Goal: Find specific page/section: Find specific page/section

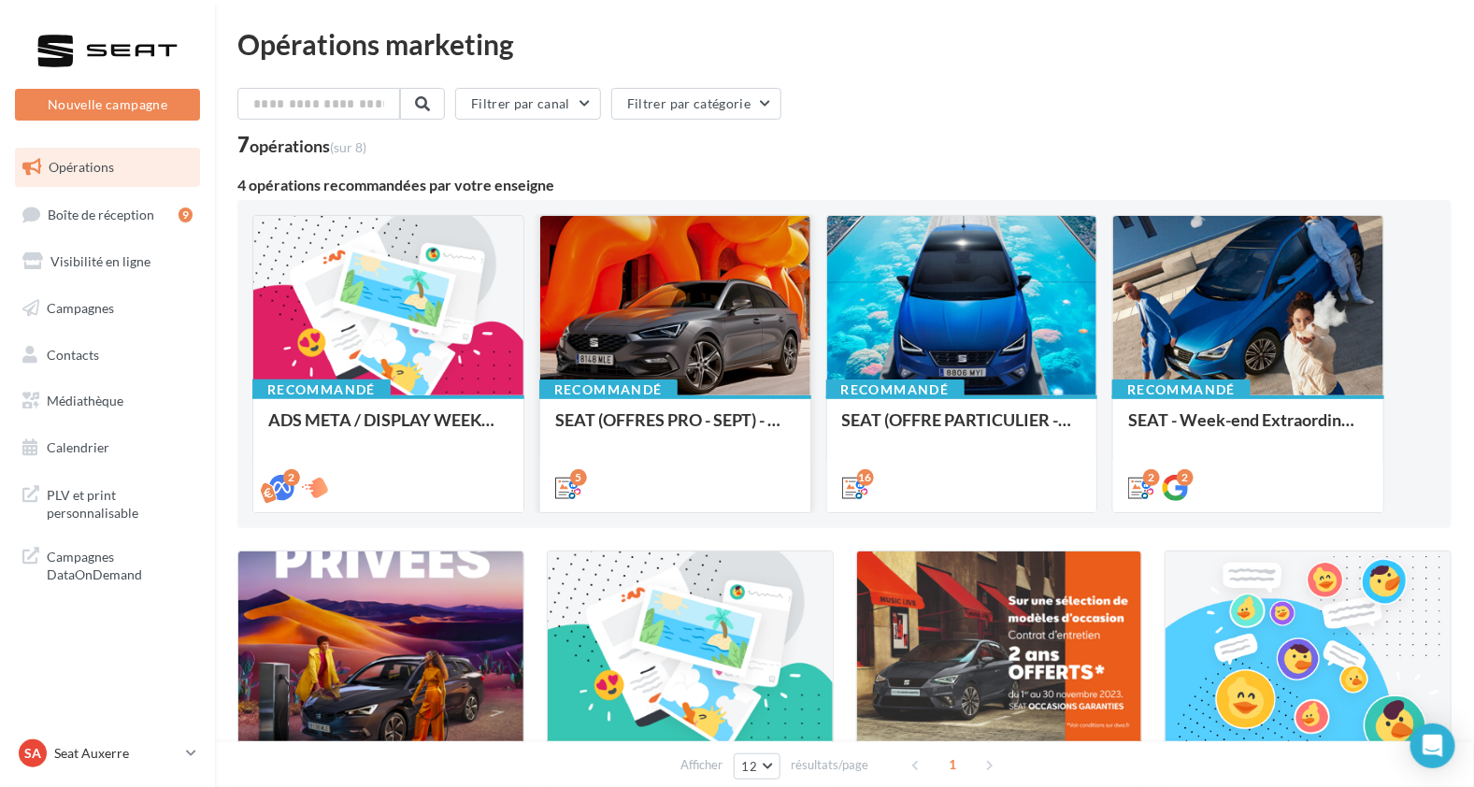
click at [760, 313] on div at bounding box center [675, 306] width 270 height 181
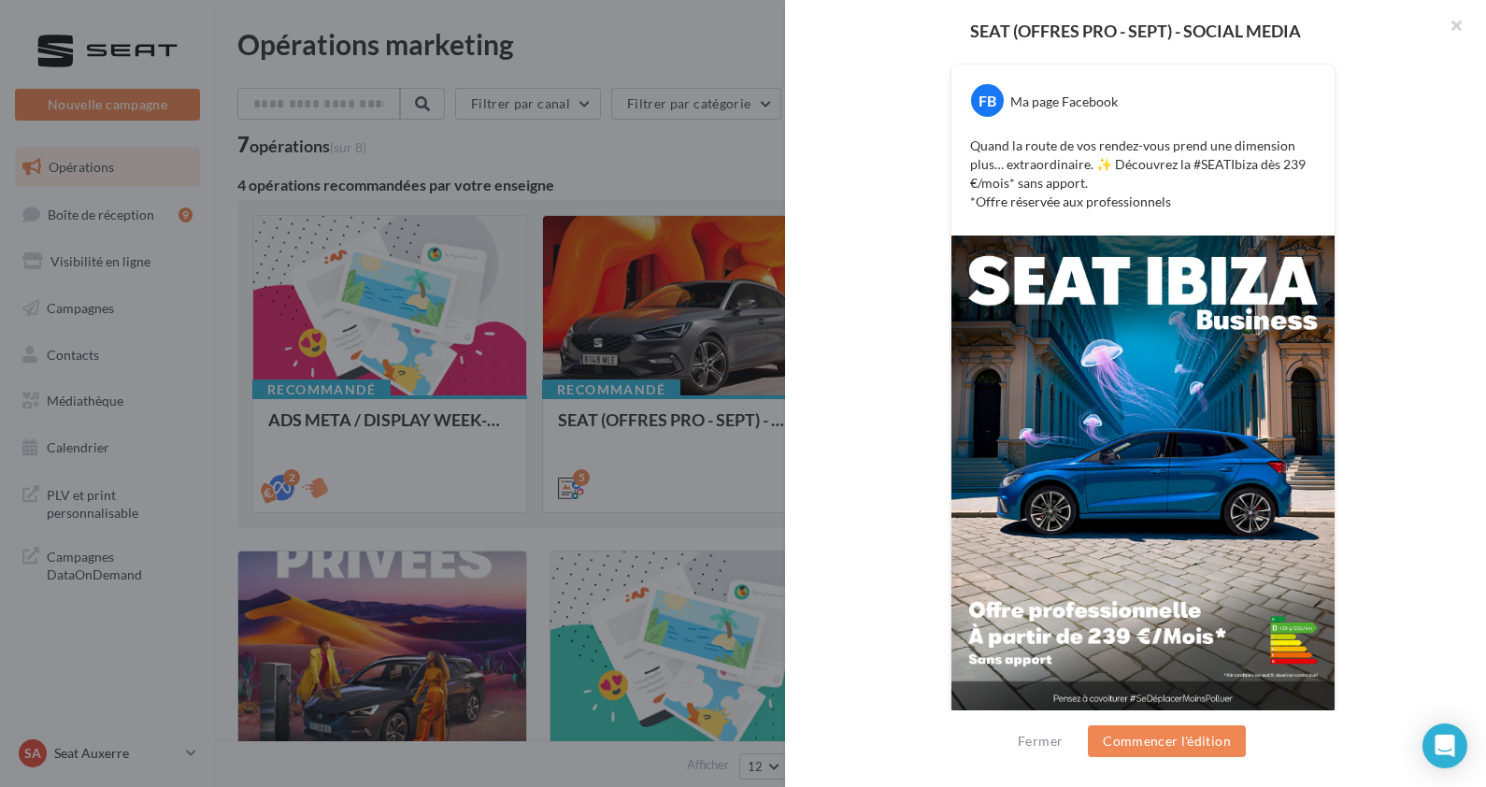
scroll to position [365, 0]
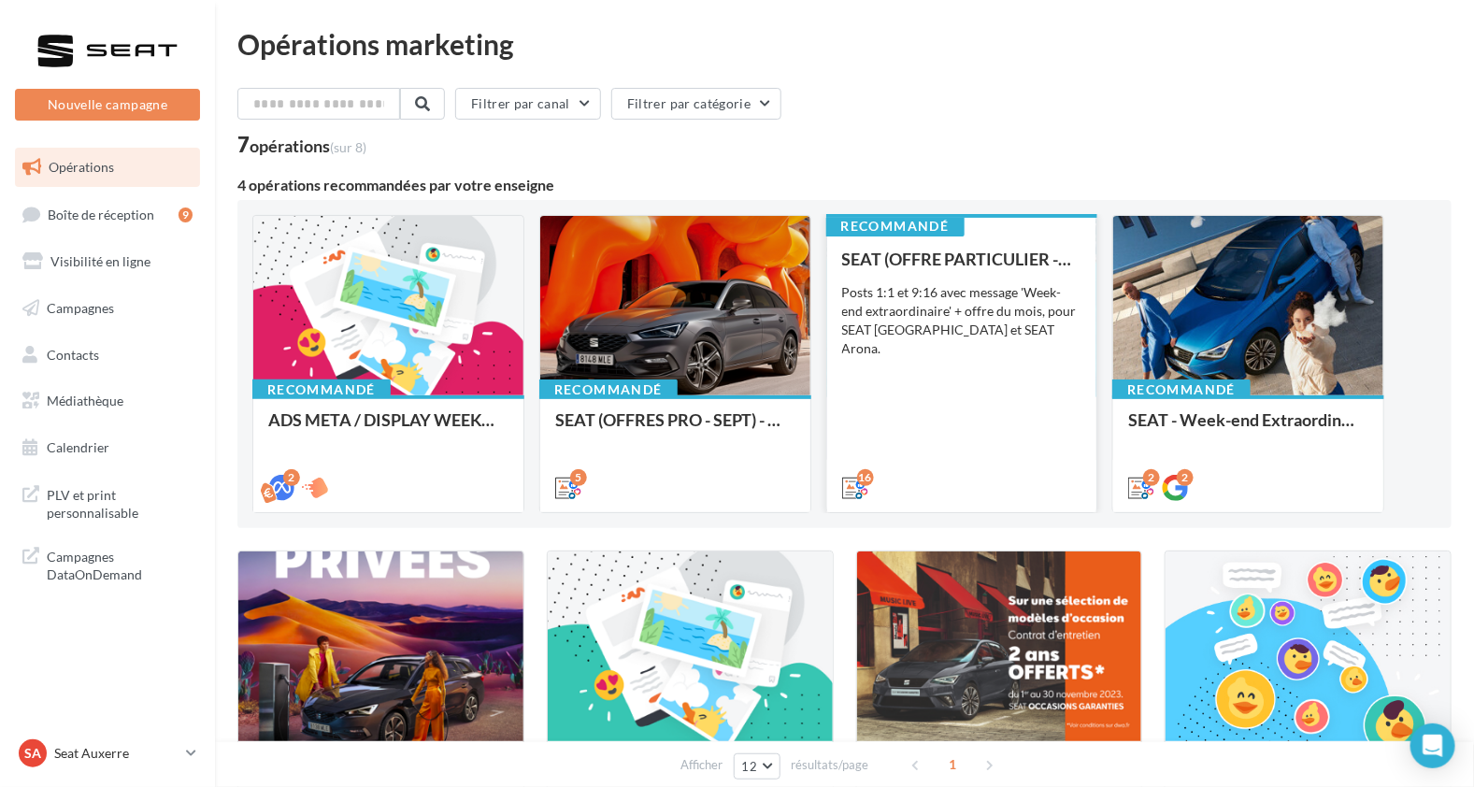
click at [1041, 226] on div "Recommandé SEAT (OFFRE PARTICULIER - SEPT) - SOCIAL MEDIA Posts 1:1 et 9:16 ave…" at bounding box center [962, 362] width 270 height 296
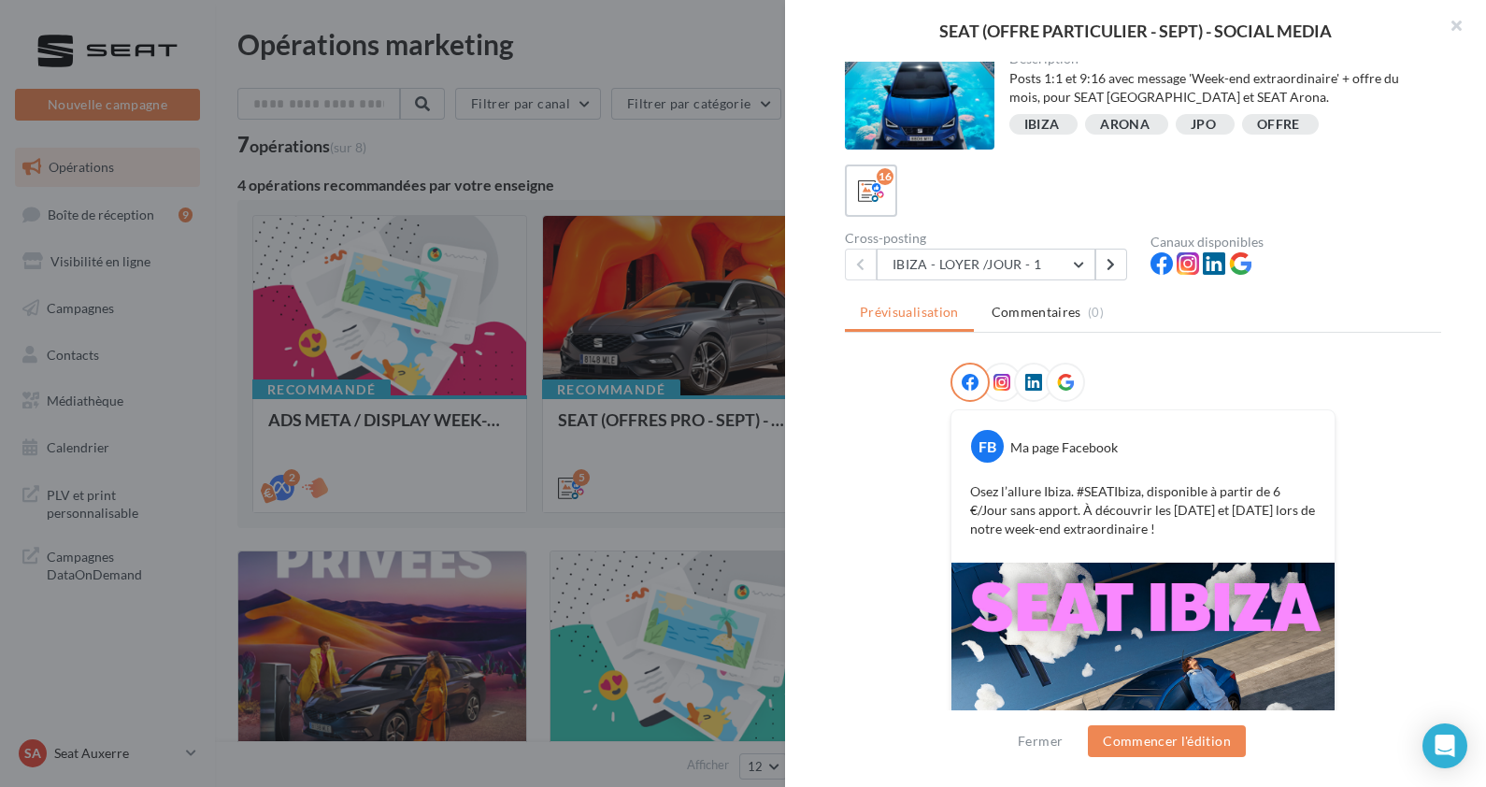
scroll to position [0, 0]
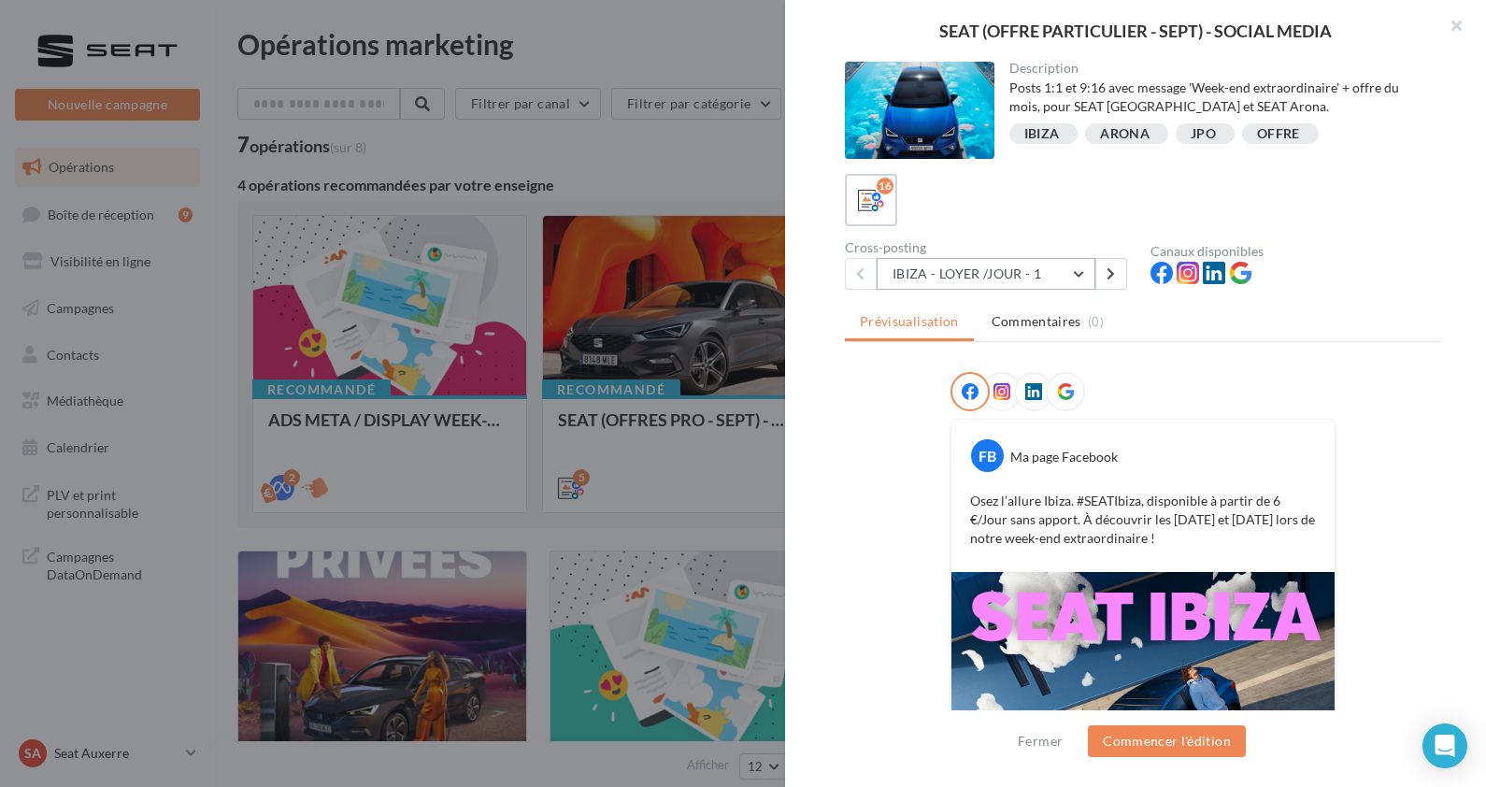
click at [1016, 276] on button "IBIZA - LOYER /JOUR - 1" at bounding box center [986, 274] width 219 height 32
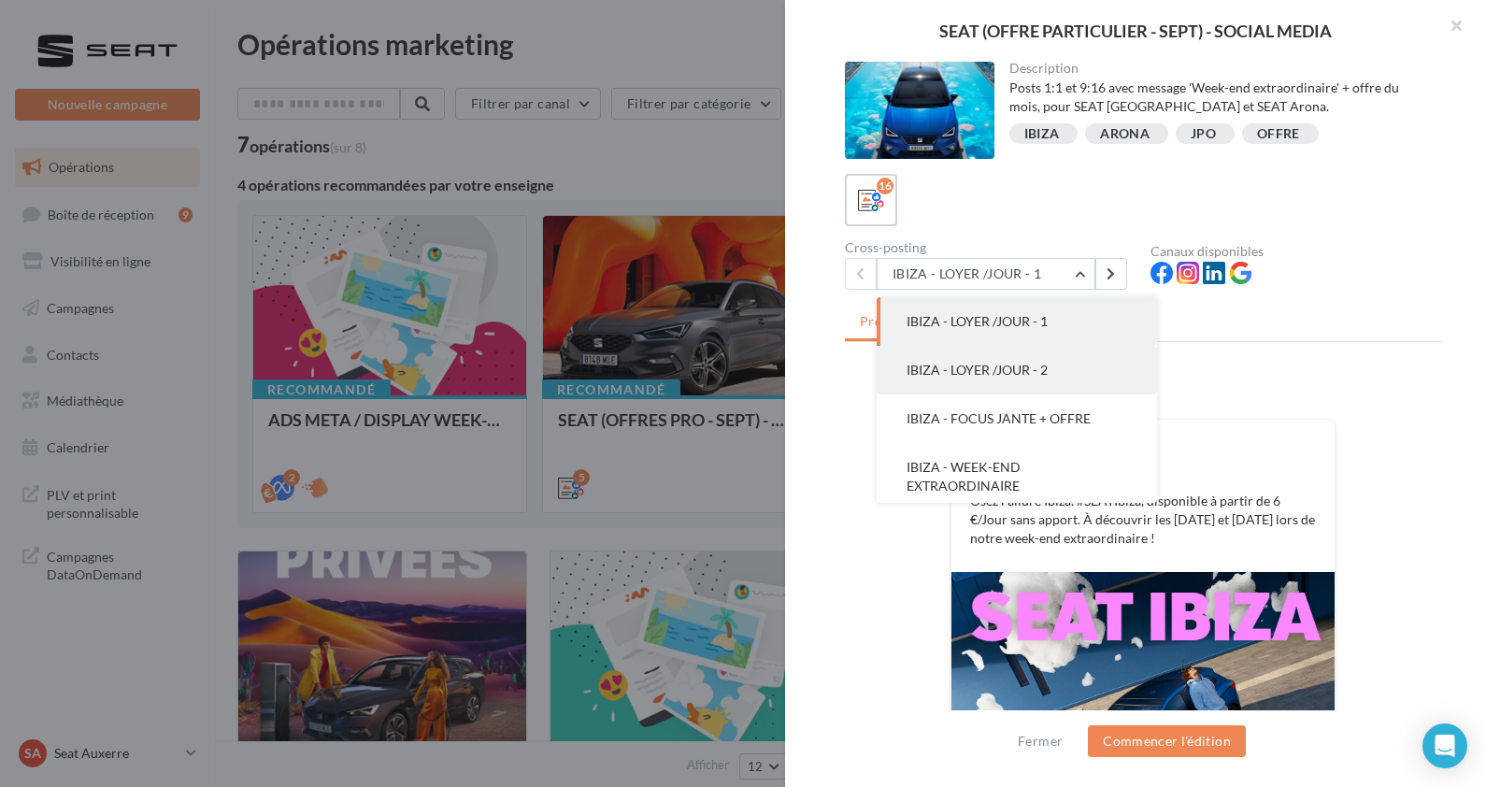
click at [1041, 365] on span "IBIZA - LOYER /JOUR - 2" at bounding box center [977, 370] width 141 height 16
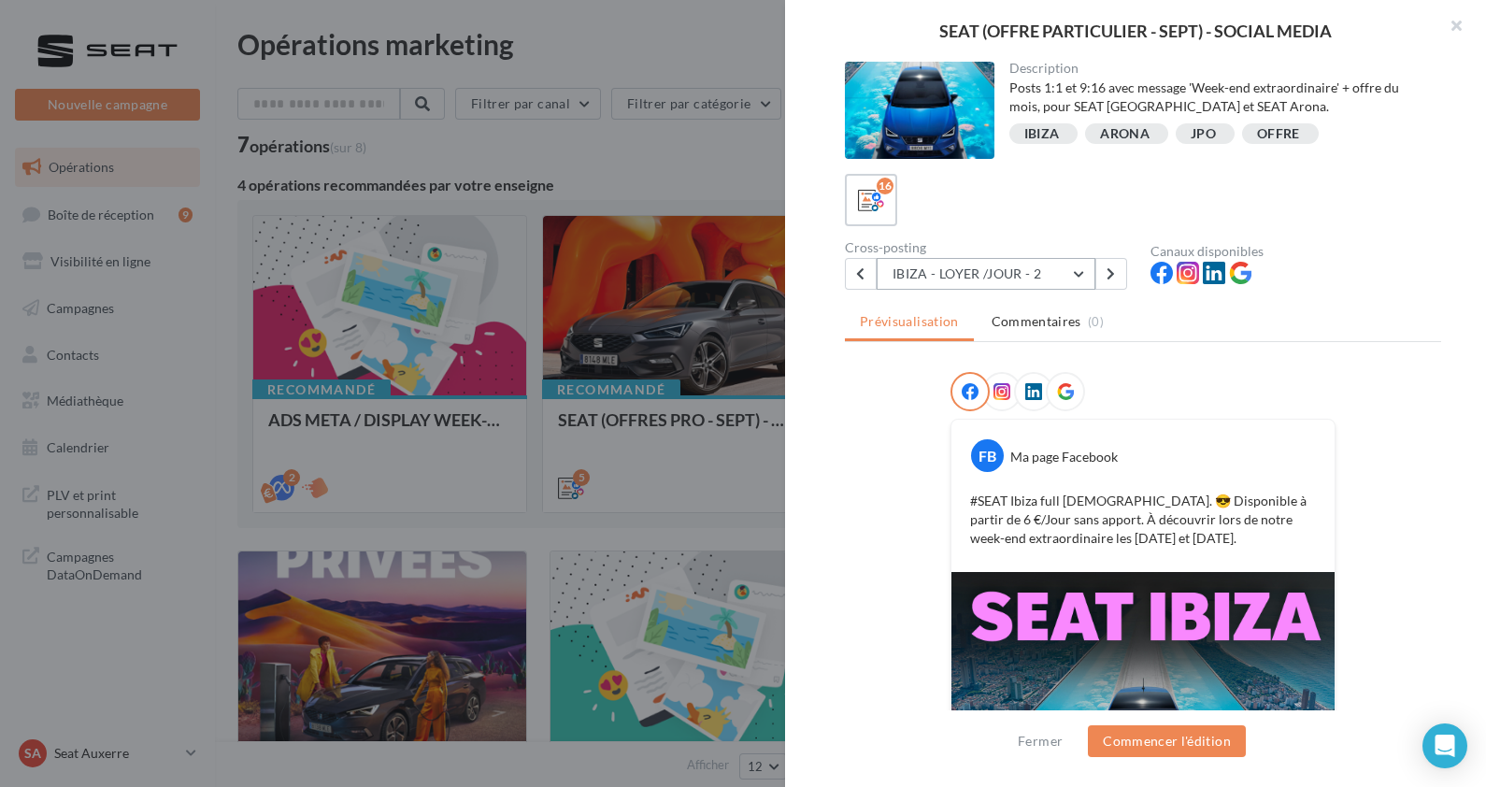
click at [1071, 268] on button "IBIZA - LOYER /JOUR - 2" at bounding box center [986, 274] width 219 height 32
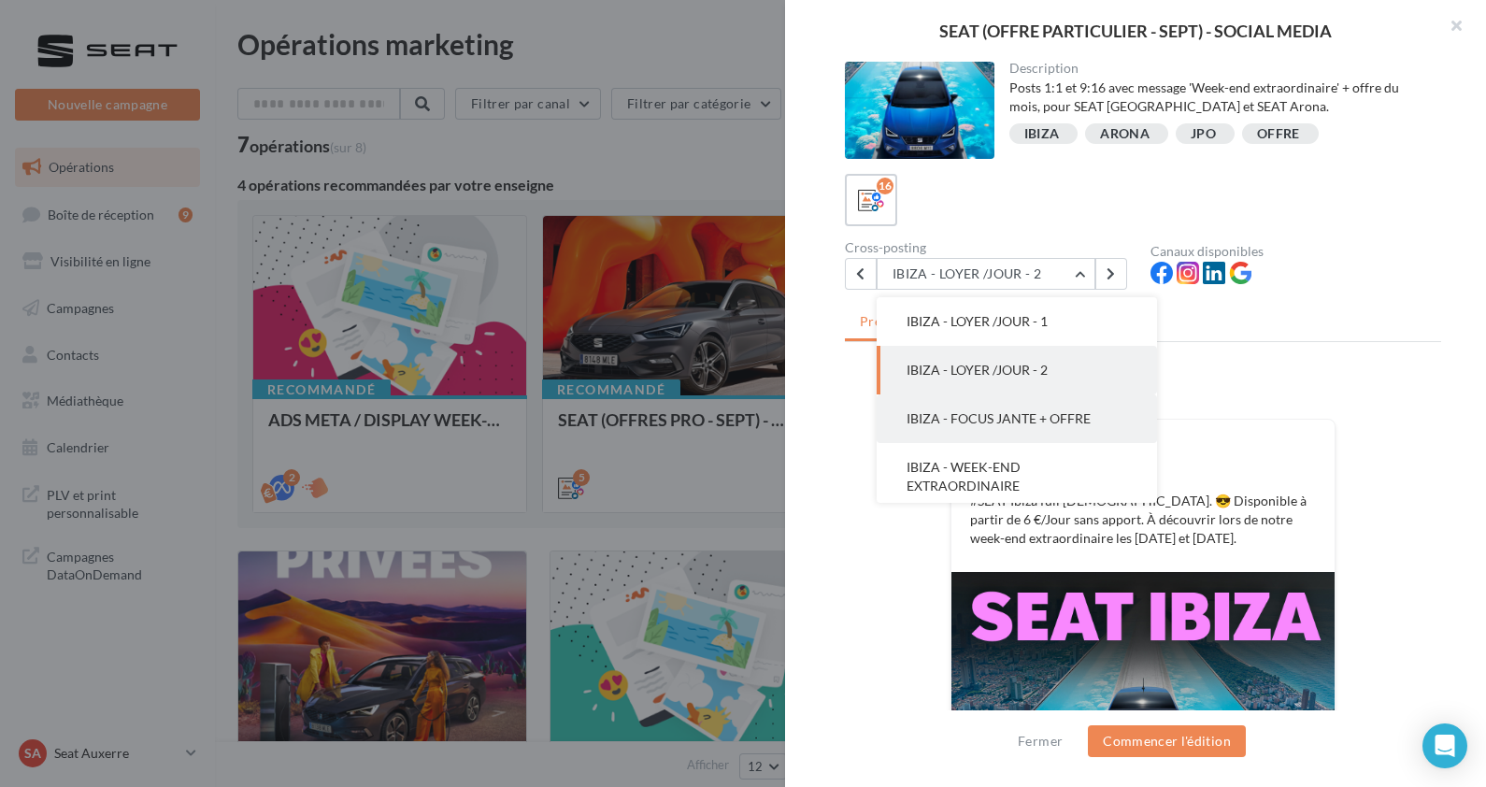
click at [1016, 416] on span "IBIZA - FOCUS JANTE + OFFRE" at bounding box center [999, 418] width 184 height 16
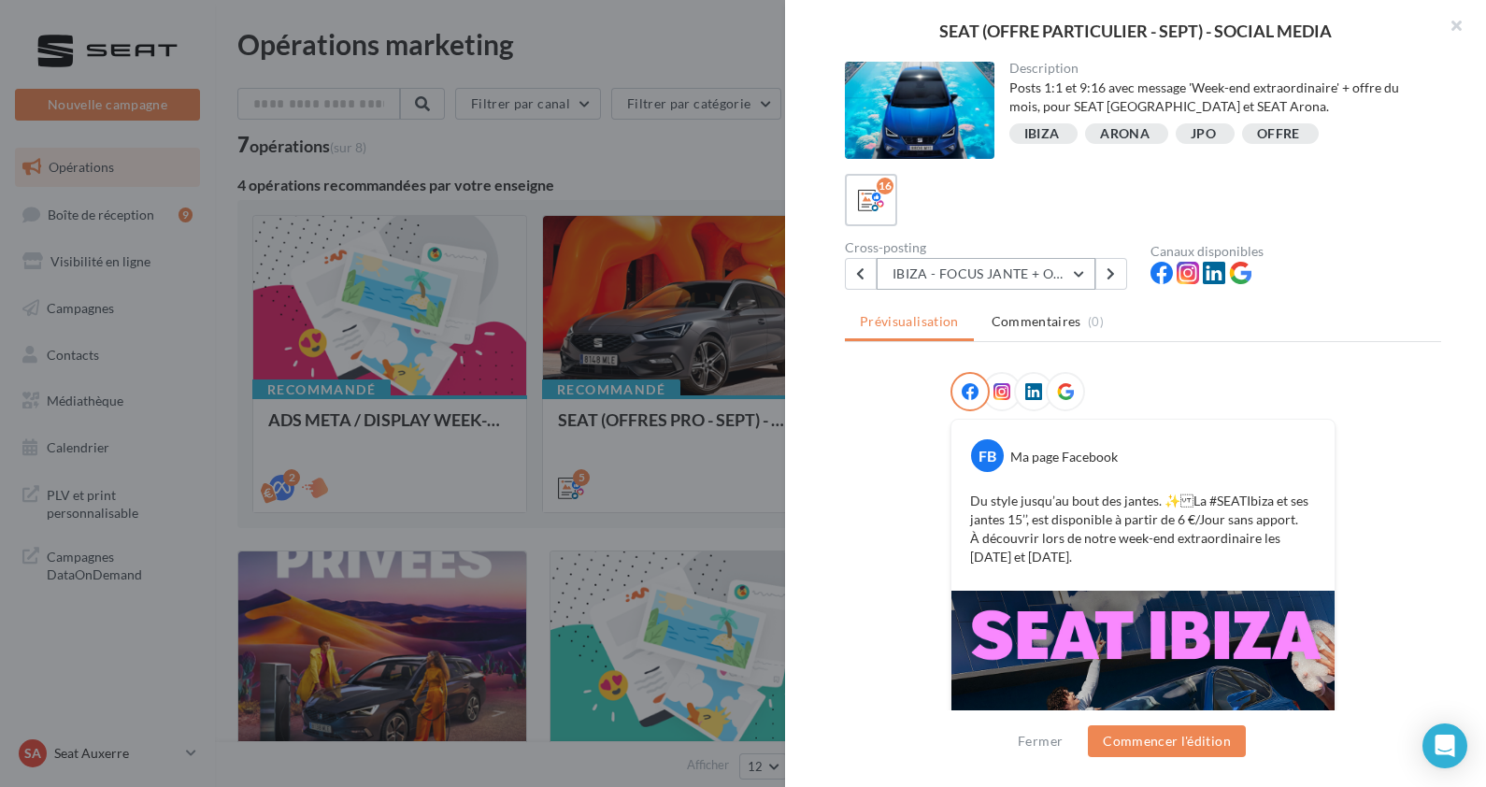
click at [1067, 271] on button "IBIZA - FOCUS JANTE + OFFRE" at bounding box center [986, 274] width 219 height 32
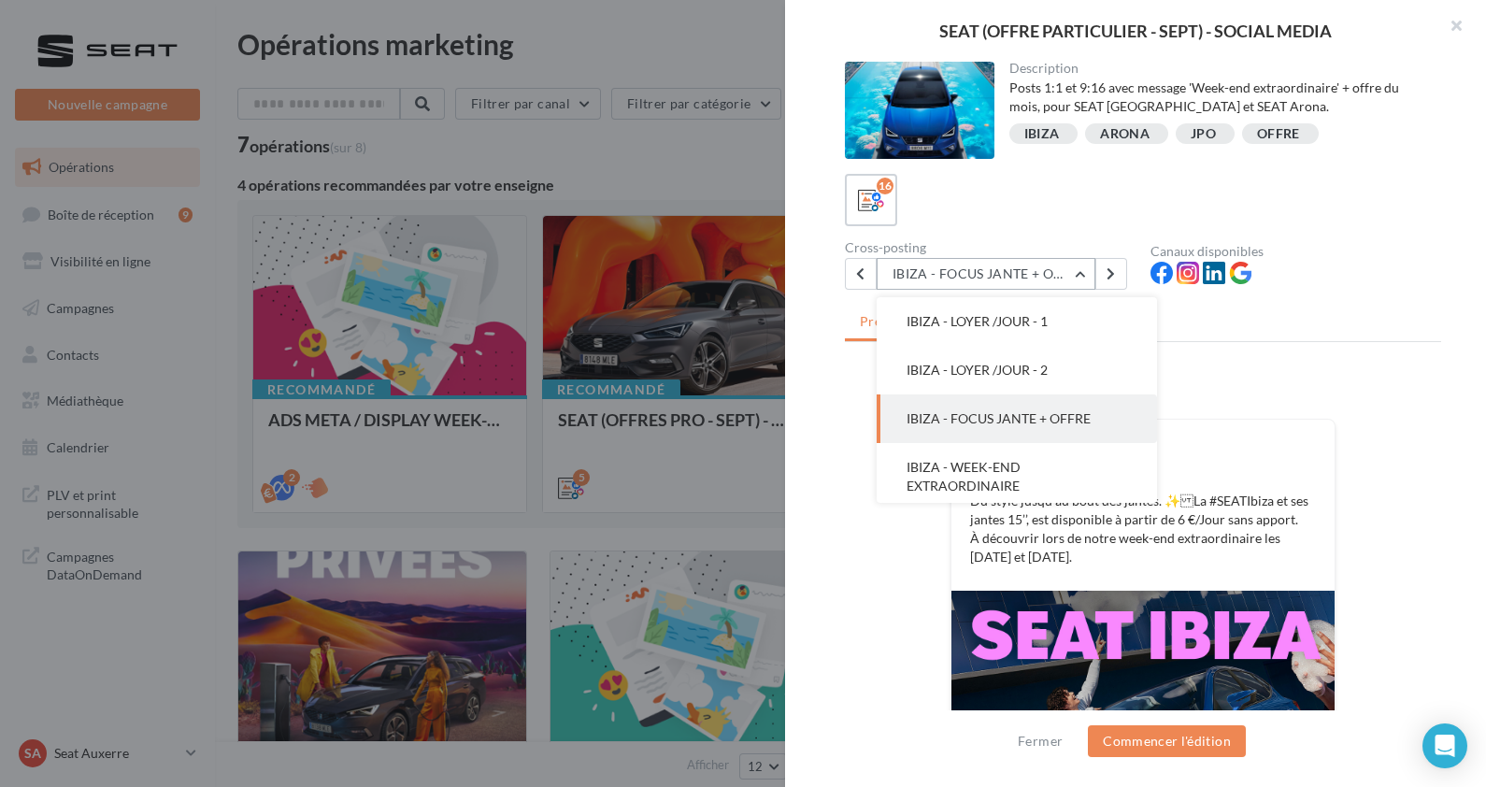
scroll to position [48, 0]
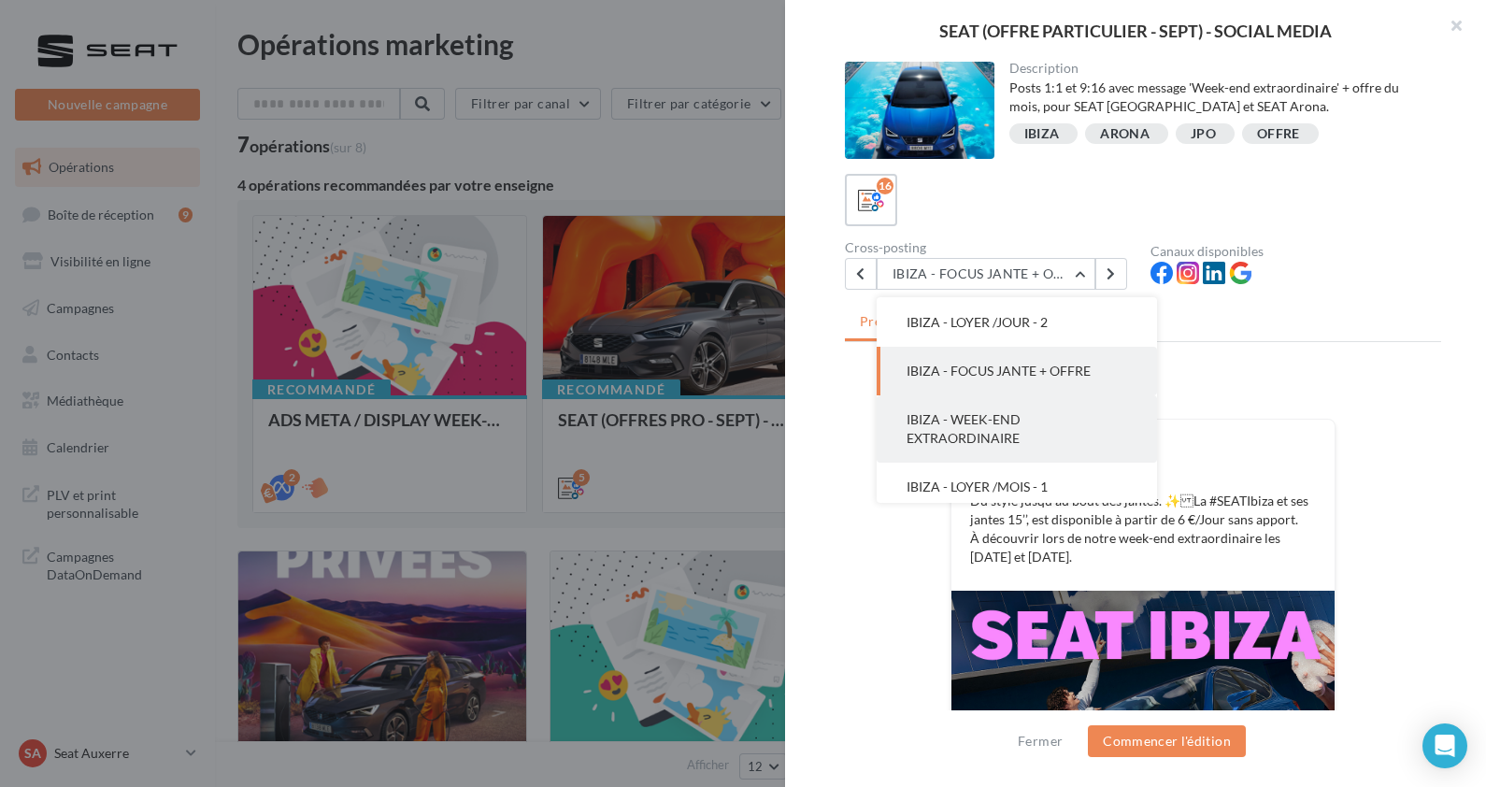
click at [935, 419] on span "IBIZA - WEEK-END EXTRAORDINAIRE" at bounding box center [964, 428] width 114 height 35
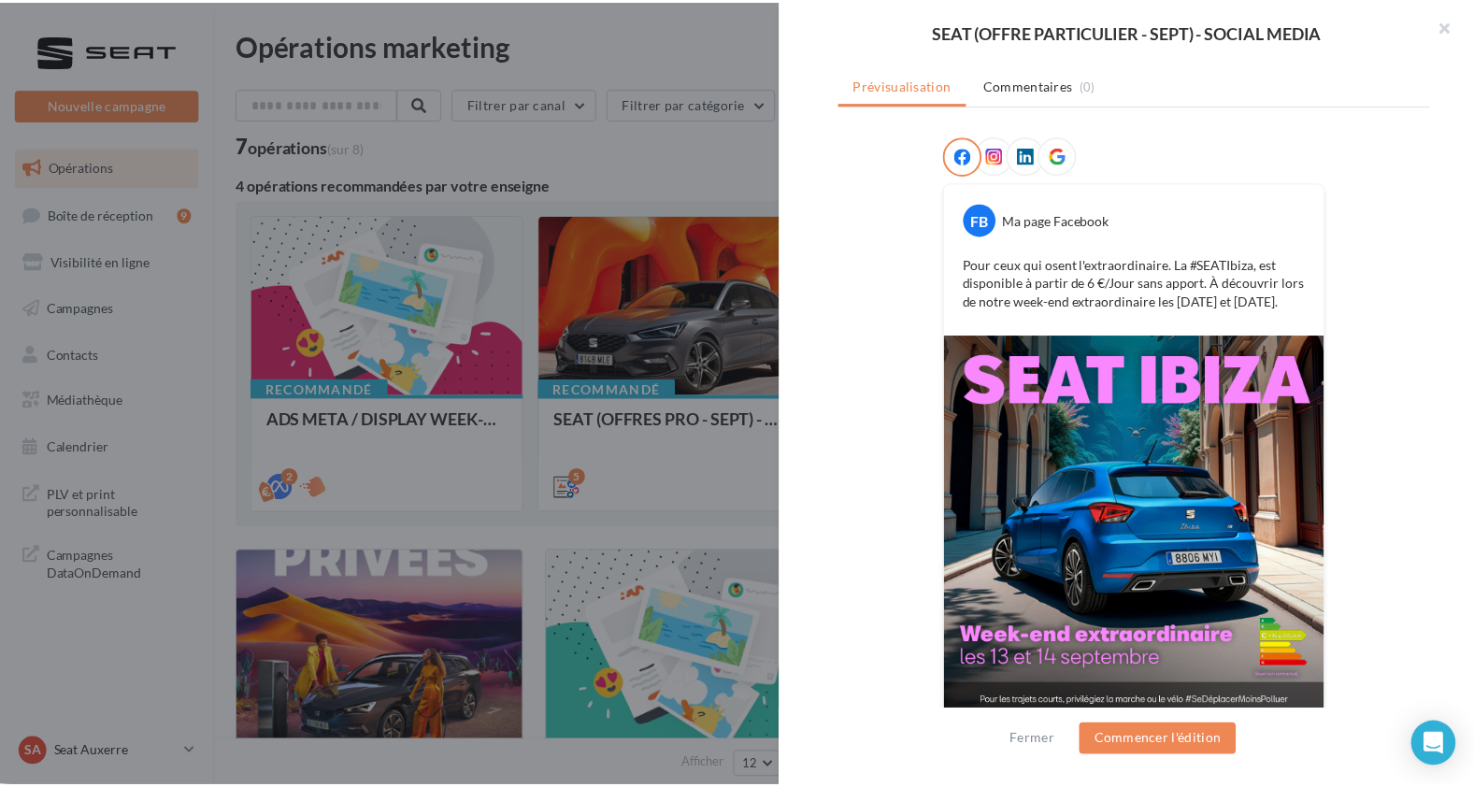
scroll to position [251, 0]
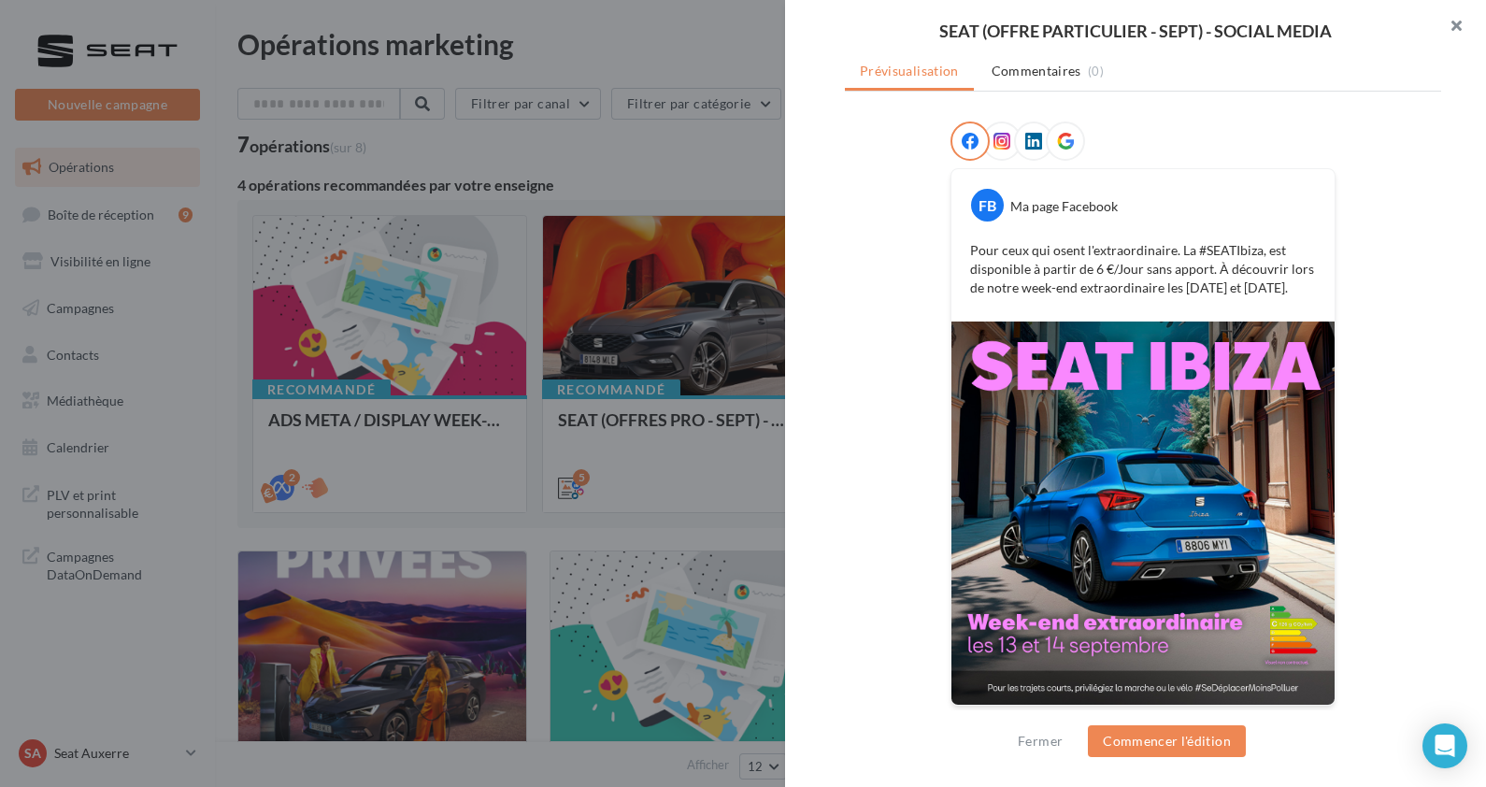
click at [1435, 26] on button "button" at bounding box center [1449, 28] width 75 height 56
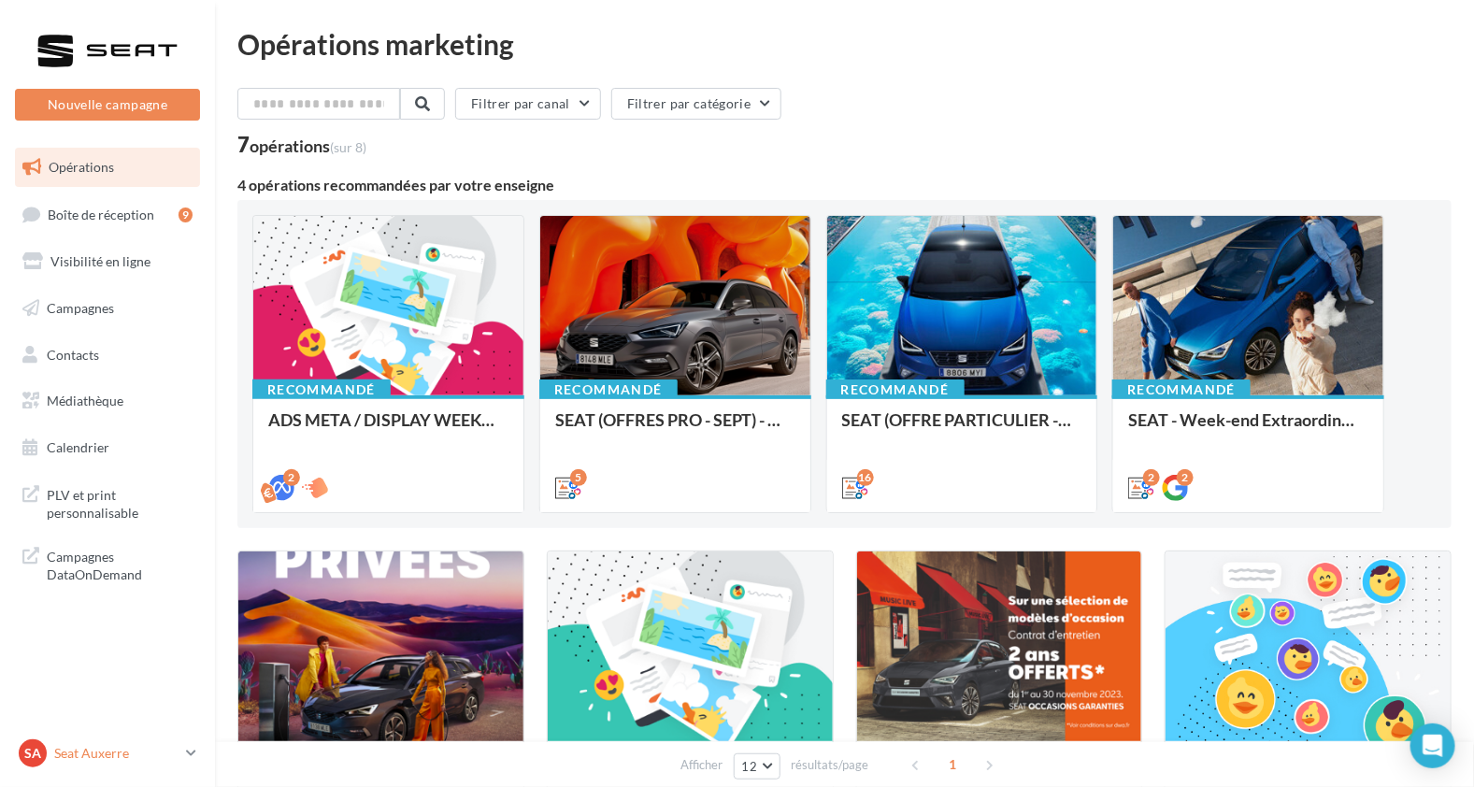
click at [92, 769] on link "SA Seat [GEOGRAPHIC_DATA] SEAT-[GEOGRAPHIC_DATA]" at bounding box center [107, 754] width 185 height 36
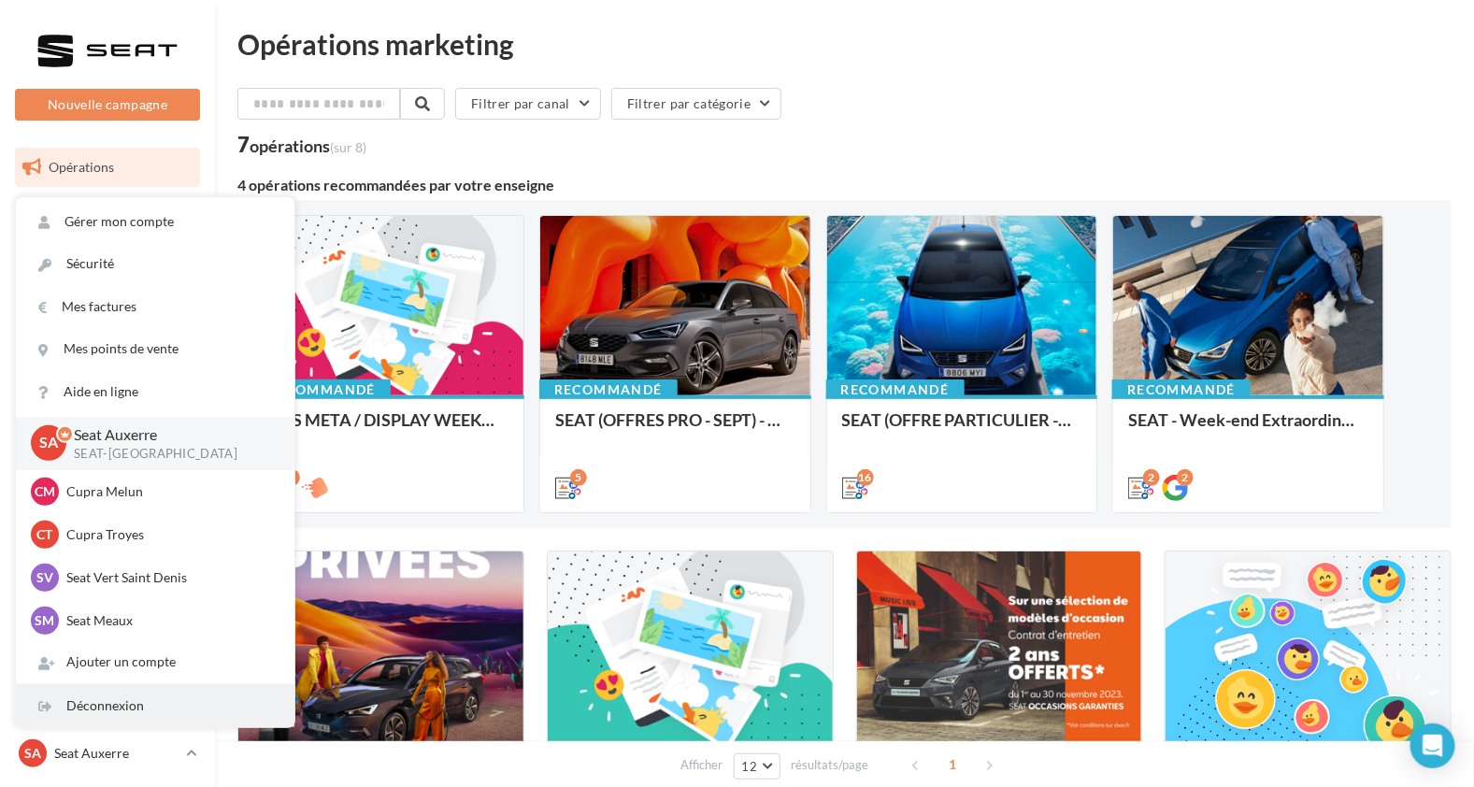
click at [91, 715] on div "Déconnexion" at bounding box center [155, 706] width 279 height 42
